Goal: Find specific page/section: Find specific page/section

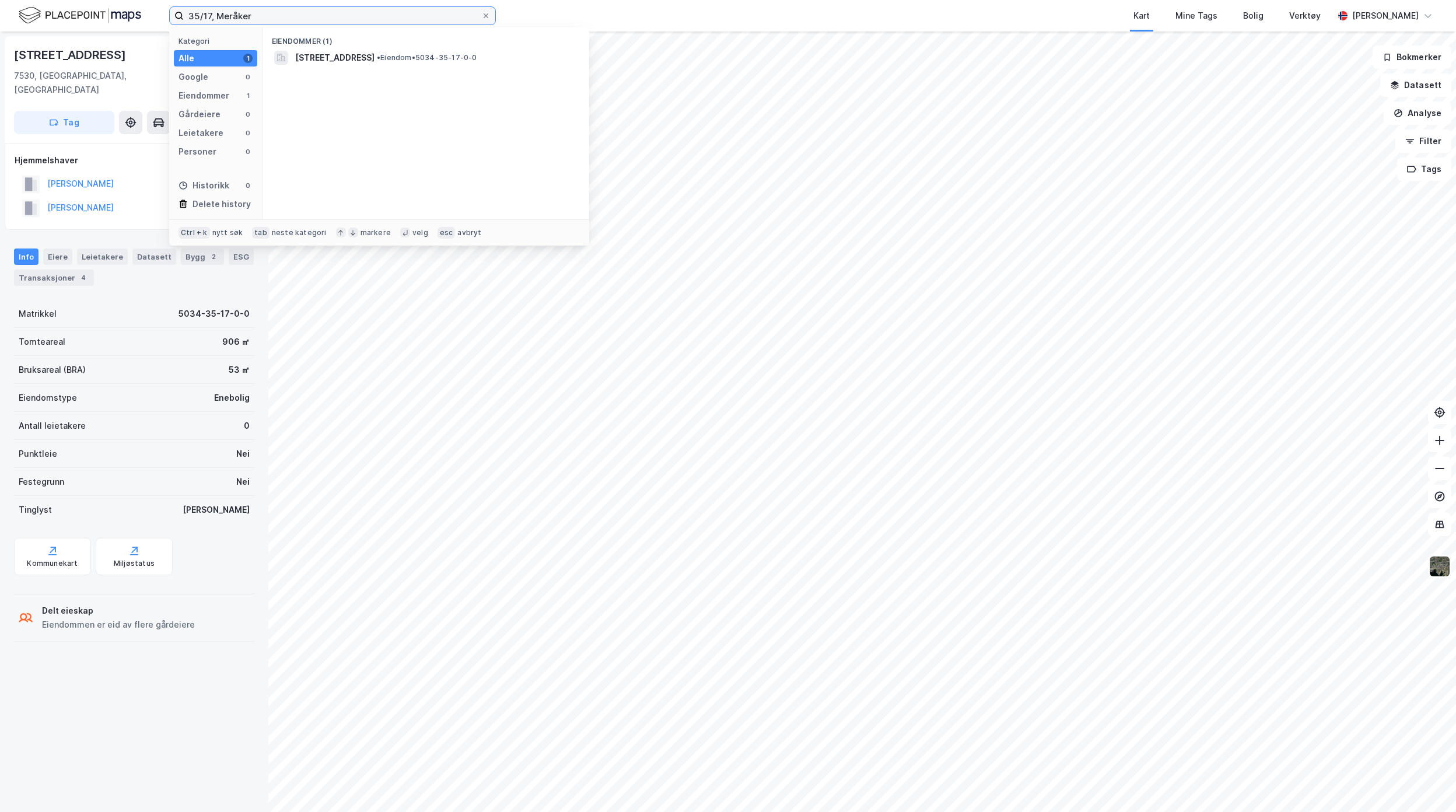
drag, startPoint x: 334, startPoint y: 20, endPoint x: 94, endPoint y: 13, distance: 240.1
click at [173, 12] on label "35/17, Meråker" at bounding box center [332, 16] width 327 height 18
type input "85/28, [GEOGRAPHIC_DATA]"
click at [384, 57] on span "[STREET_ADDRESS]" at bounding box center [435, 57] width 280 height 14
